Goal: Book appointment/travel/reservation

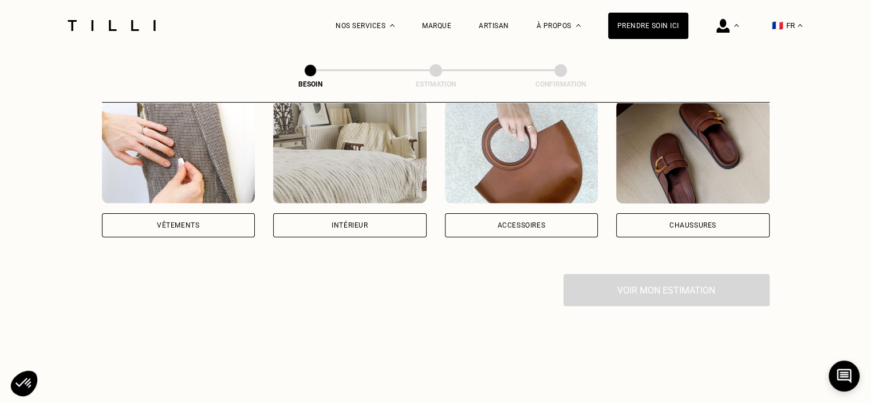
scroll to position [229, 0]
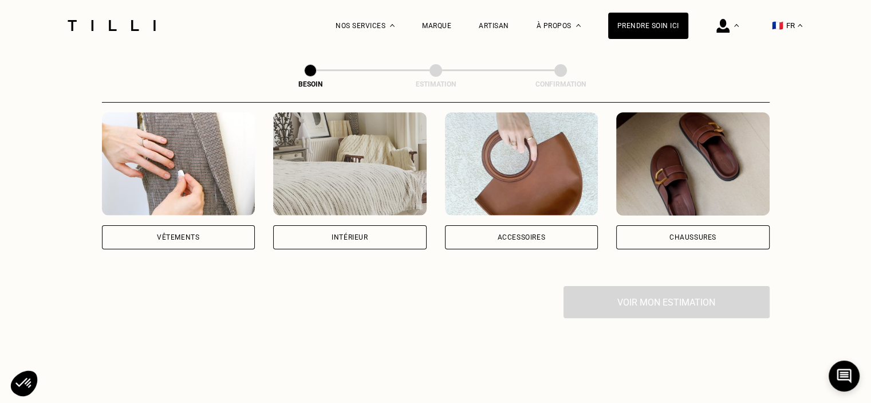
click at [186, 234] on div "Vêtements" at bounding box center [178, 237] width 42 height 7
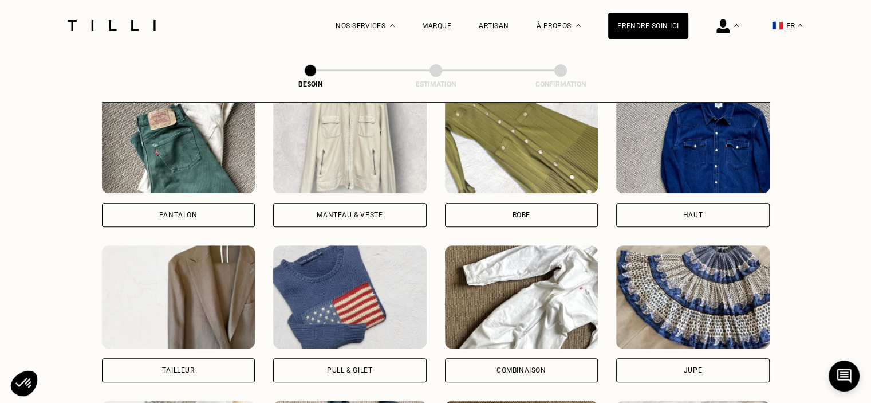
scroll to position [590, 0]
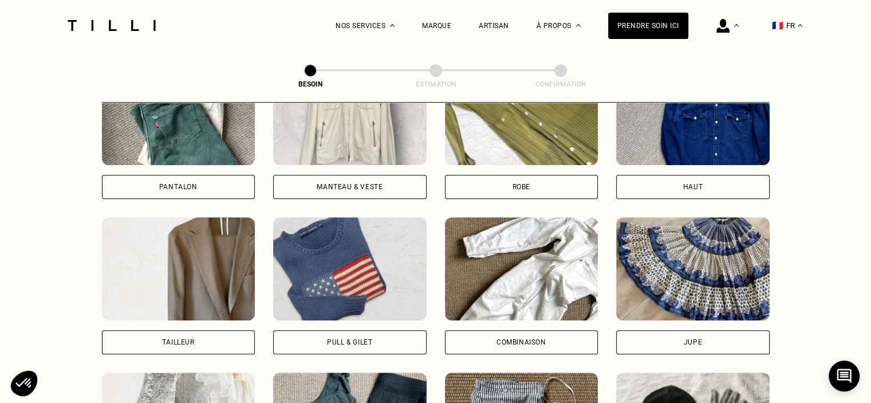
click at [229, 332] on div "Tailleur" at bounding box center [178, 342] width 153 height 24
select select "FR"
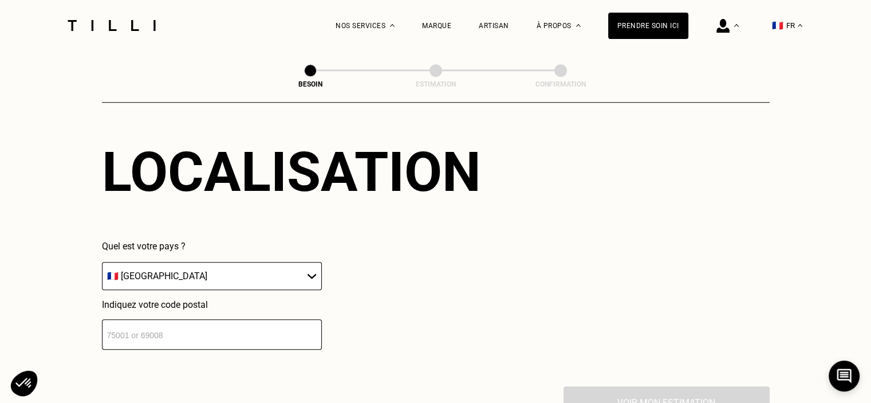
scroll to position [1053, 0]
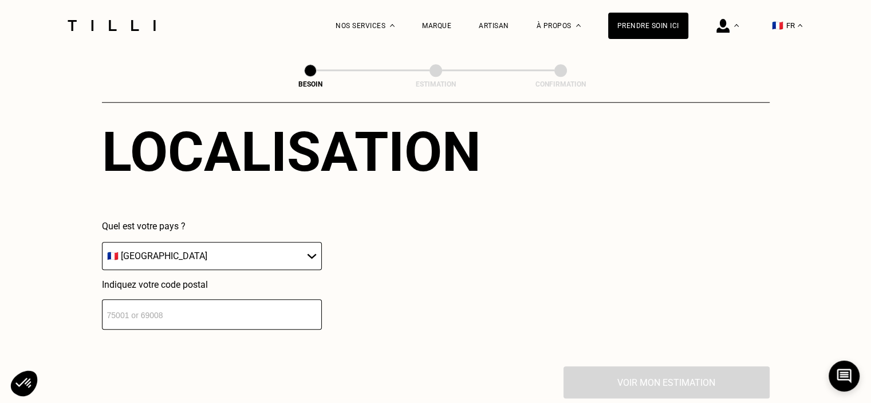
click at [245, 299] on input "number" at bounding box center [212, 314] width 220 height 30
type input "33560"
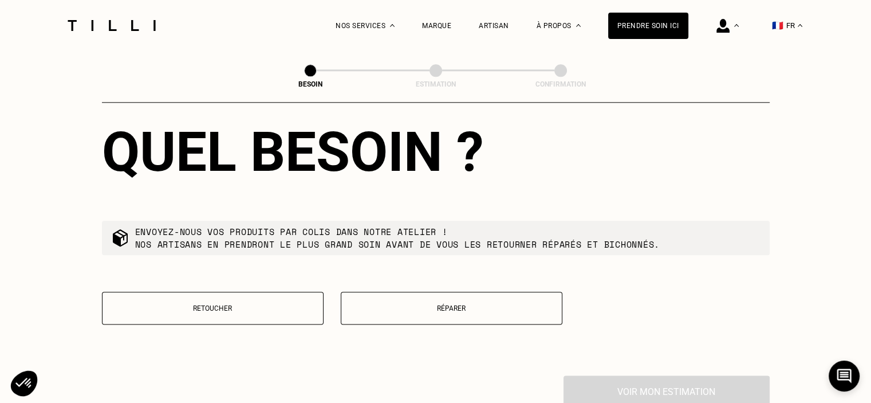
scroll to position [1363, 0]
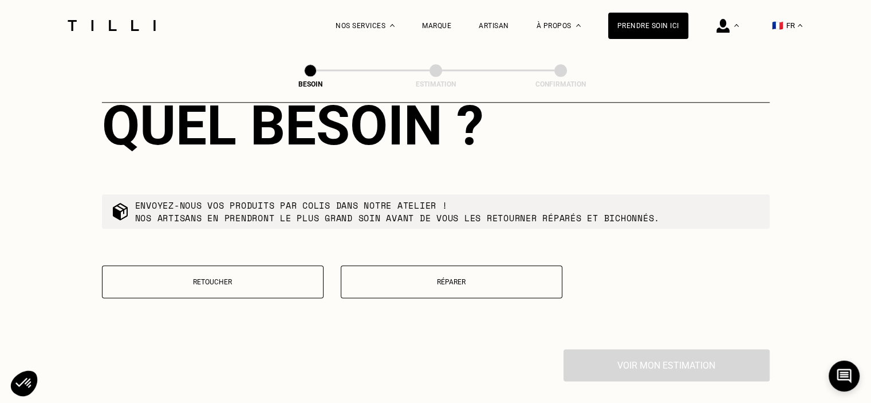
drag, startPoint x: 289, startPoint y: 267, endPoint x: 292, endPoint y: 277, distance: 9.6
click at [291, 270] on button "Retoucher" at bounding box center [213, 281] width 222 height 33
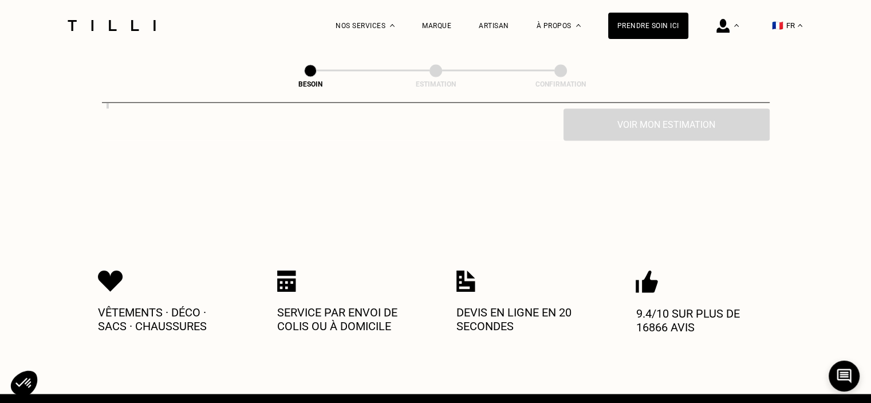
scroll to position [1597, 0]
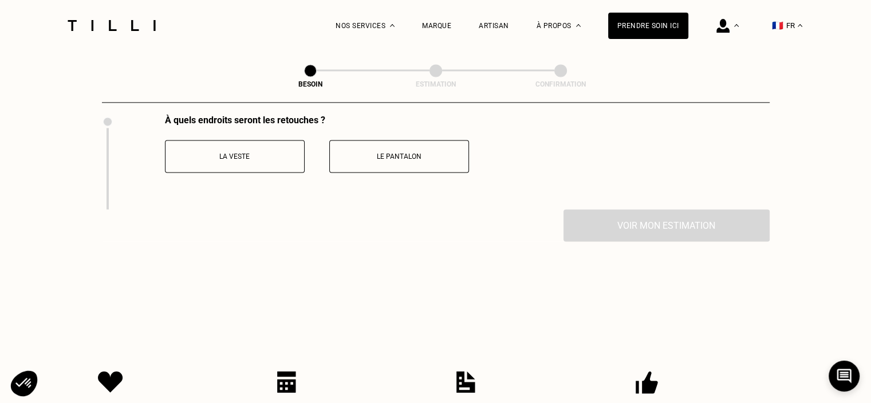
click at [276, 152] on p "La veste" at bounding box center [234, 156] width 127 height 8
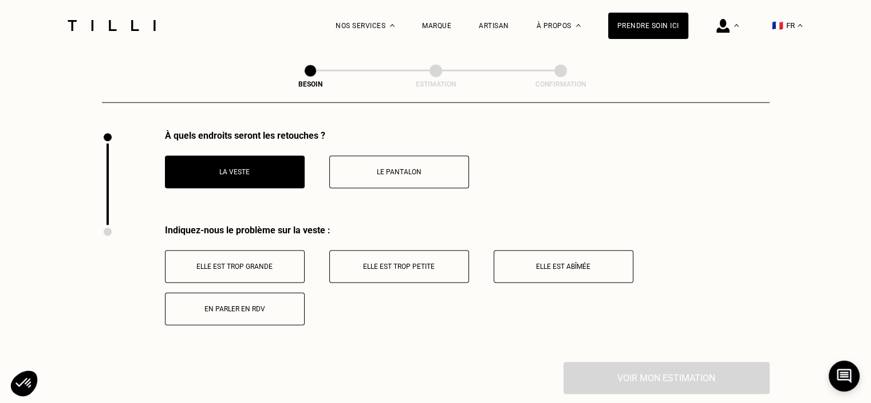
scroll to position [1588, 0]
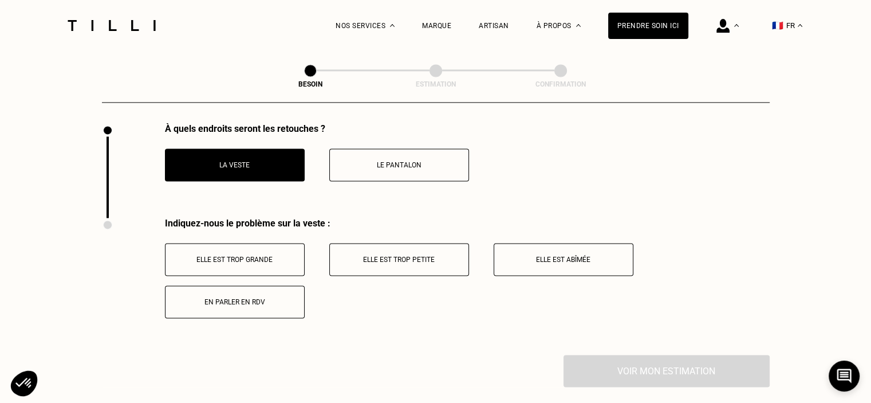
click at [281, 260] on button "Elle est trop grande" at bounding box center [235, 259] width 140 height 33
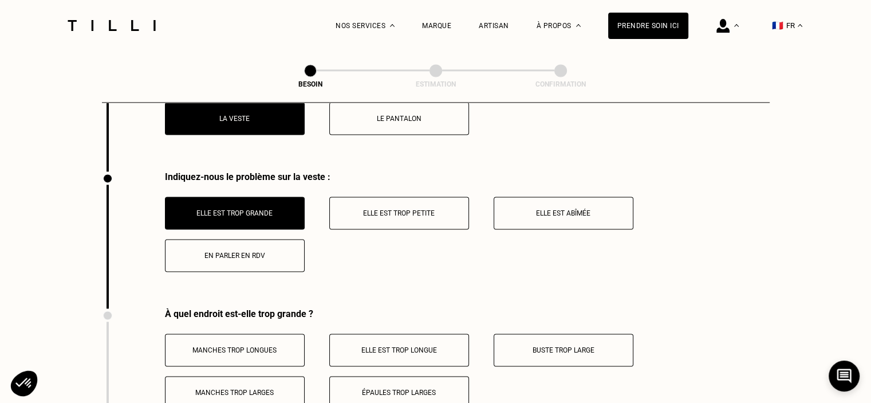
scroll to position [1692, 0]
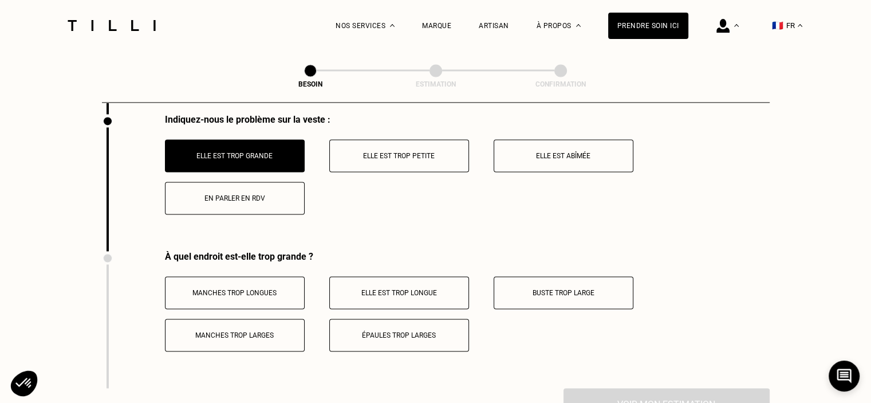
click at [267, 290] on button "Manches trop longues" at bounding box center [235, 292] width 140 height 33
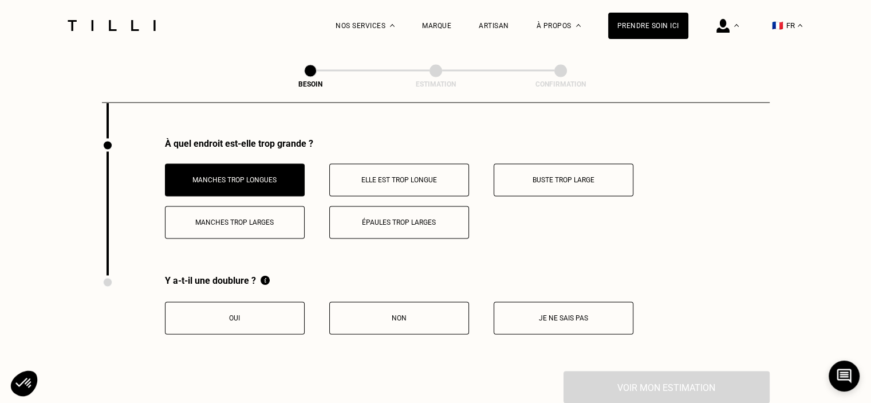
scroll to position [1806, 0]
click at [298, 313] on button "Oui" at bounding box center [235, 316] width 140 height 33
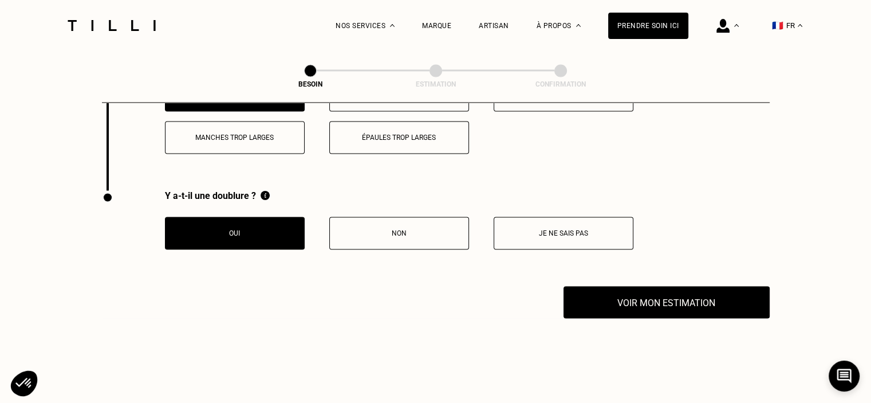
scroll to position [1921, 0]
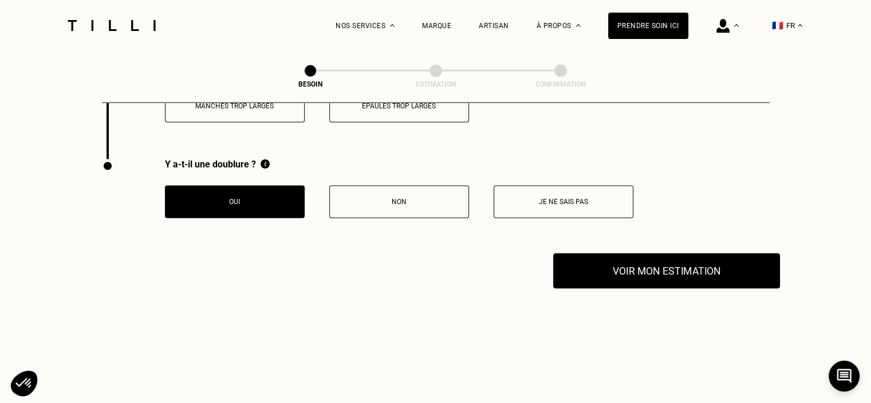
click at [613, 261] on button "Voir mon estimation" at bounding box center [666, 271] width 227 height 36
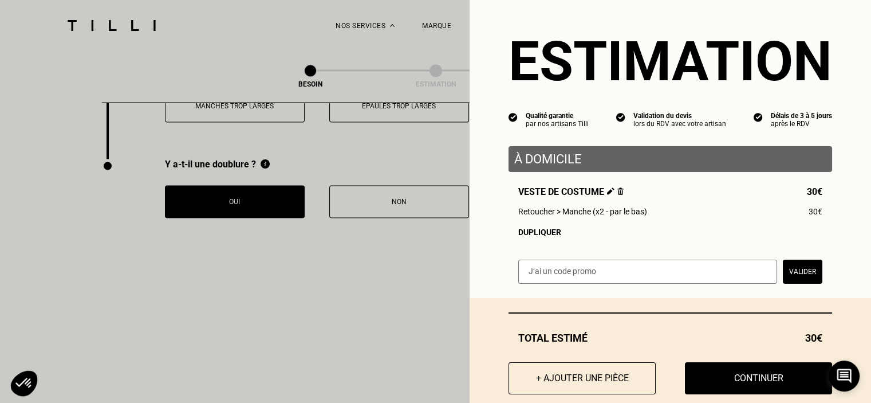
scroll to position [31, 0]
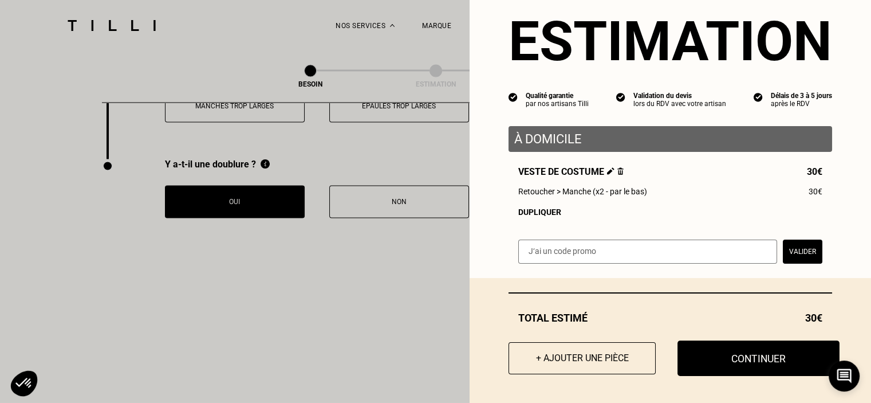
click at [770, 357] on button "Continuer" at bounding box center [759, 358] width 162 height 36
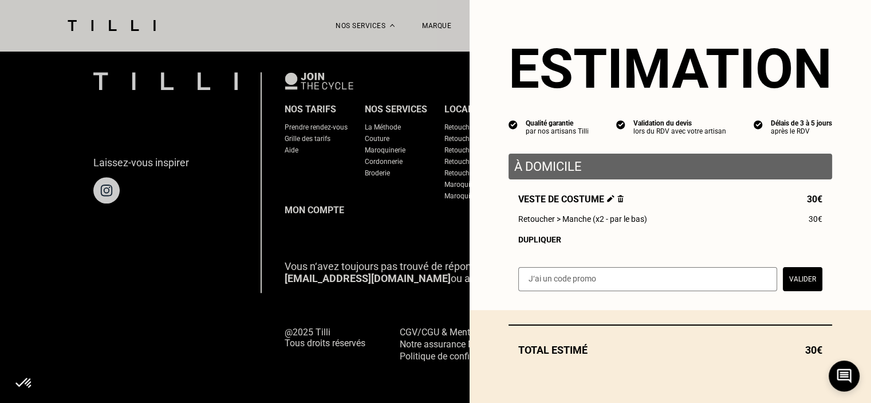
scroll to position [756, 0]
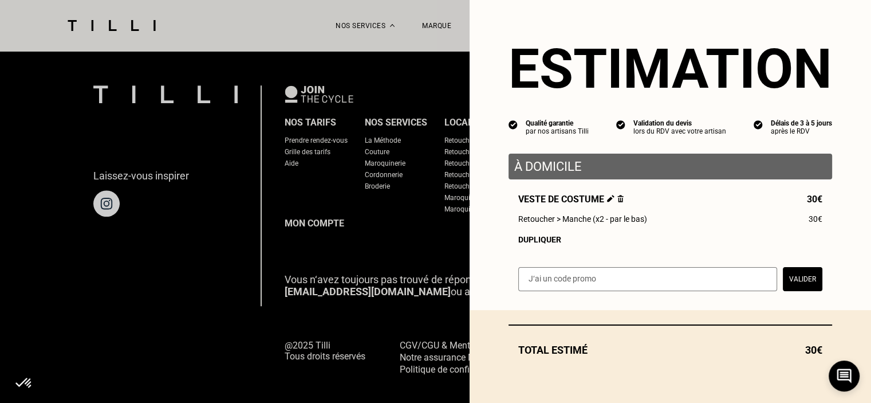
select select "FR"
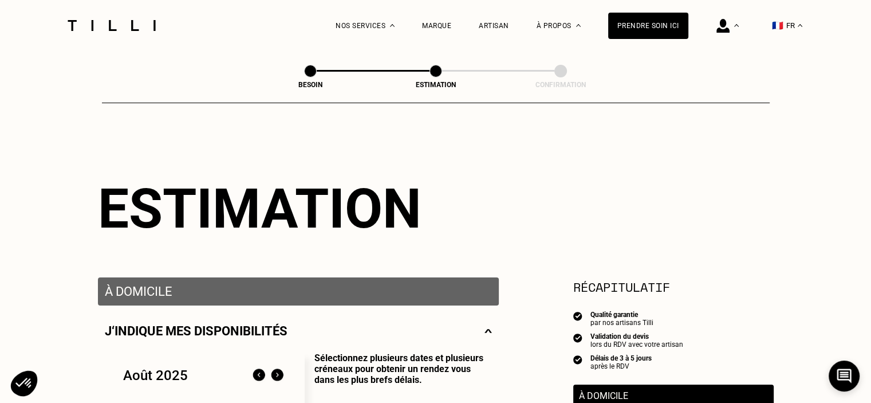
type input "06 32 76 53 37"
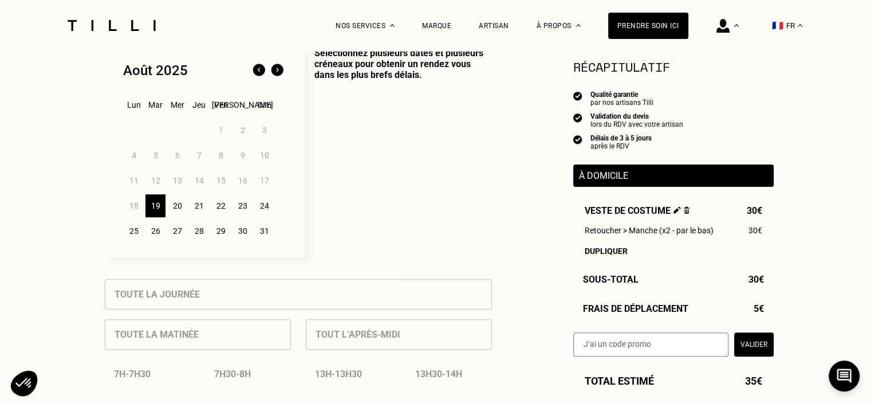
scroll to position [286, 0]
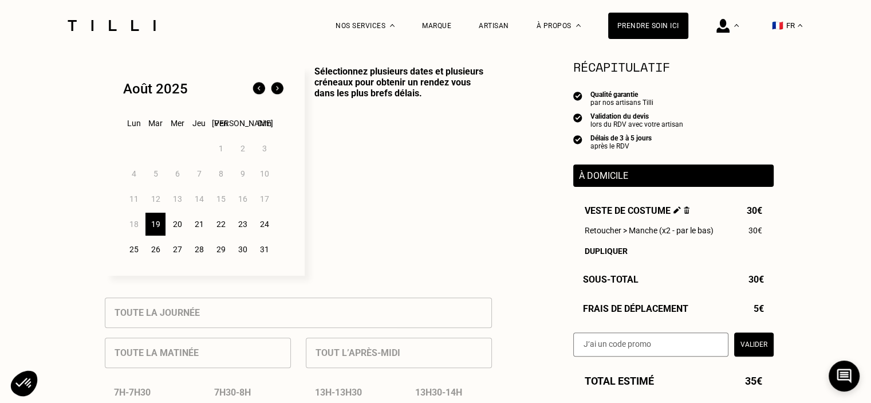
click at [246, 224] on div "23" at bounding box center [243, 223] width 20 height 23
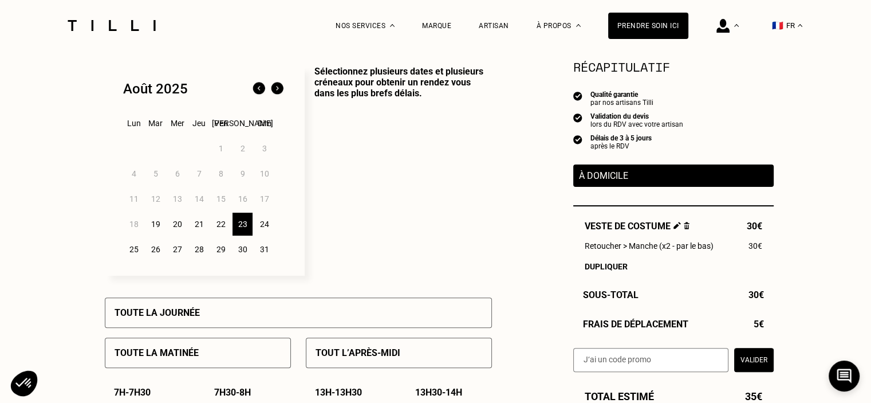
click at [296, 323] on div "Toute la journée" at bounding box center [298, 312] width 387 height 30
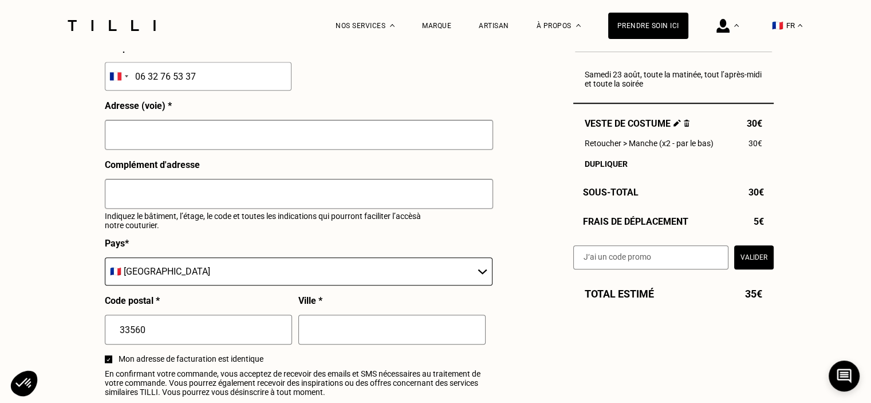
scroll to position [1260, 0]
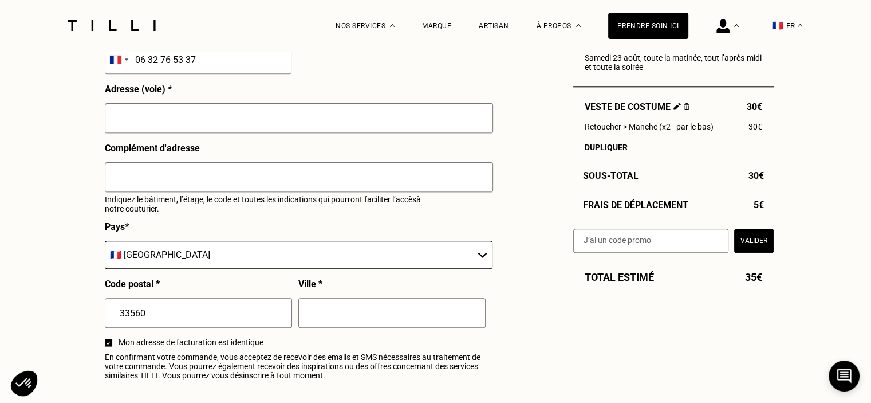
click at [233, 130] on input "text" at bounding box center [299, 118] width 388 height 30
type input "[STREET_ADDRESS] 1918"
type input "Carbon-Blanc"
click at [272, 187] on input "text" at bounding box center [299, 177] width 388 height 30
type input "Appartement 27"
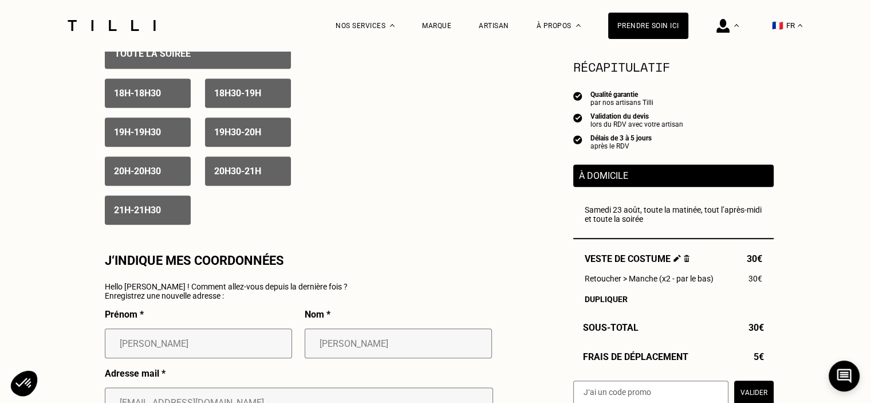
scroll to position [515, 0]
